Goal: Transaction & Acquisition: Purchase product/service

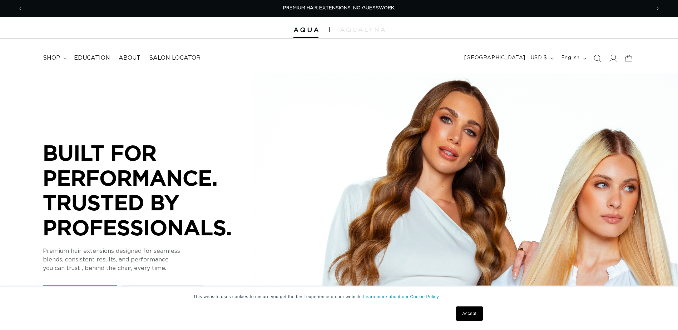
click at [609, 62] on icon at bounding box center [613, 58] width 8 height 8
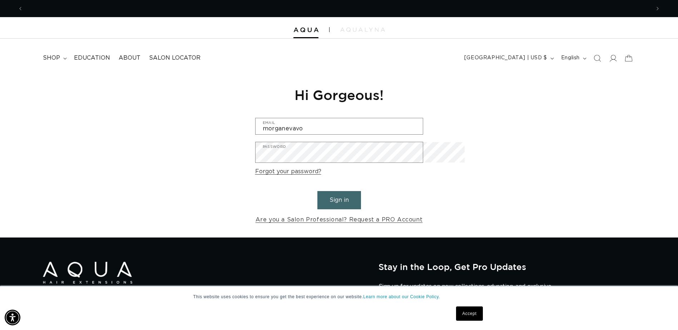
scroll to position [0, 621]
type input "morganevavold@icloud.com"
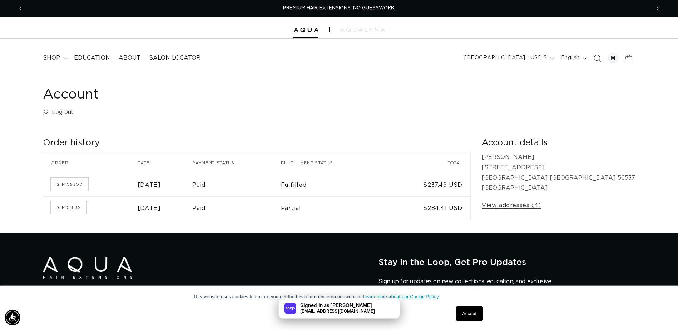
click at [58, 62] on span "shop" at bounding box center [51, 58] width 17 height 8
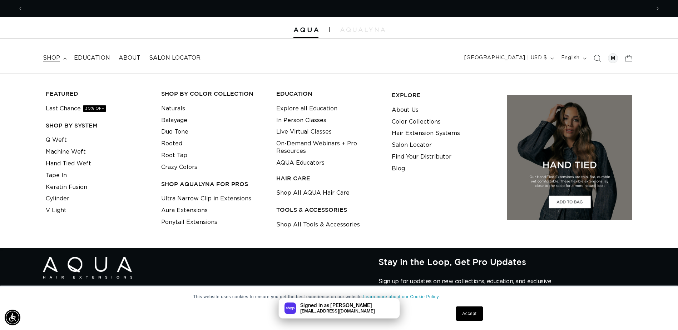
scroll to position [0, 621]
click at [66, 146] on link "Q Weft" at bounding box center [56, 140] width 21 height 12
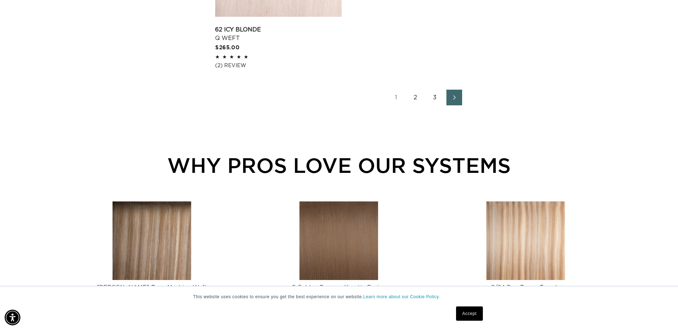
scroll to position [0, 1242]
click at [457, 102] on span "Next page" at bounding box center [454, 97] width 5 height 9
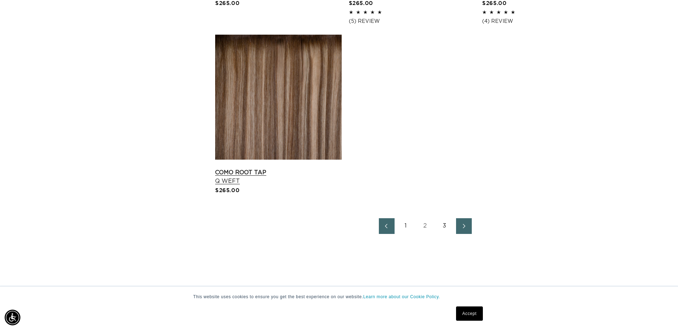
scroll to position [0, 621]
click at [314, 177] on link "Como Root Tap Q Weft" at bounding box center [278, 176] width 127 height 17
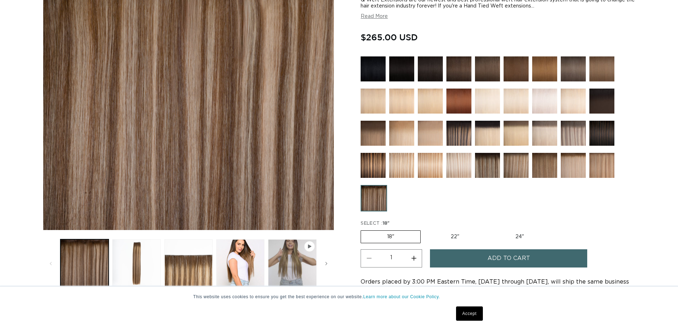
scroll to position [143, 0]
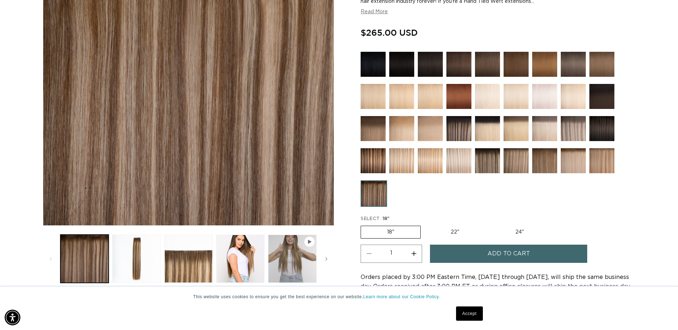
click at [490, 173] on img at bounding box center [487, 160] width 25 height 25
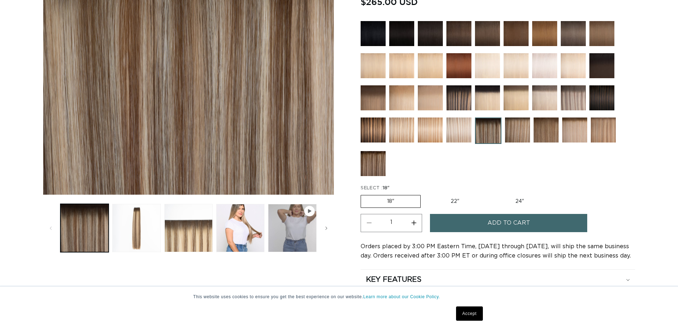
scroll to position [179, 0]
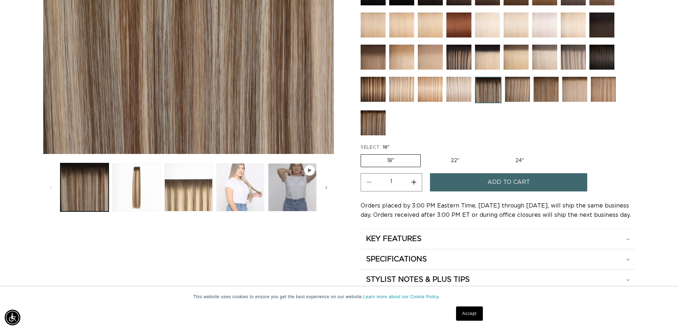
click at [248, 197] on button "Load image 4 in gallery view" at bounding box center [240, 187] width 48 height 48
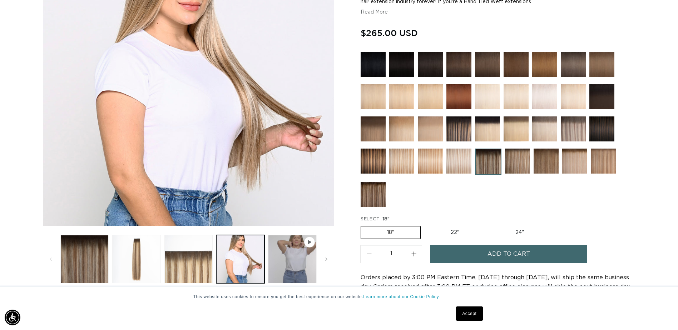
scroll to position [0, 1242]
click at [549, 174] on img at bounding box center [546, 161] width 25 height 25
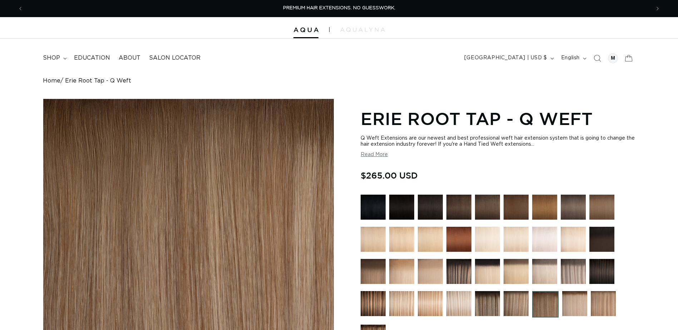
scroll to position [19, 0]
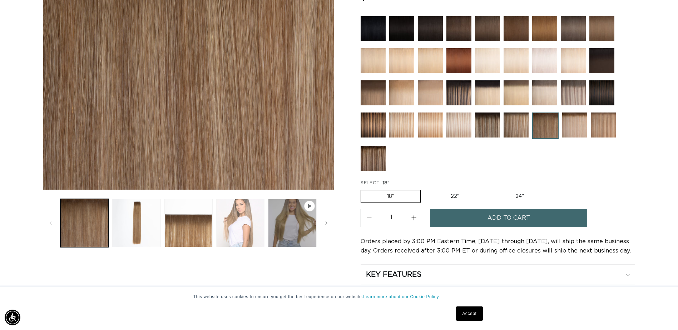
click at [246, 226] on button "Load image 4 in gallery view" at bounding box center [240, 223] width 48 height 48
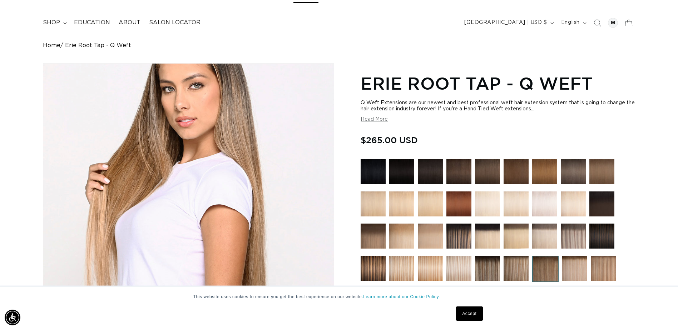
scroll to position [0, 0]
